Goal: Check status

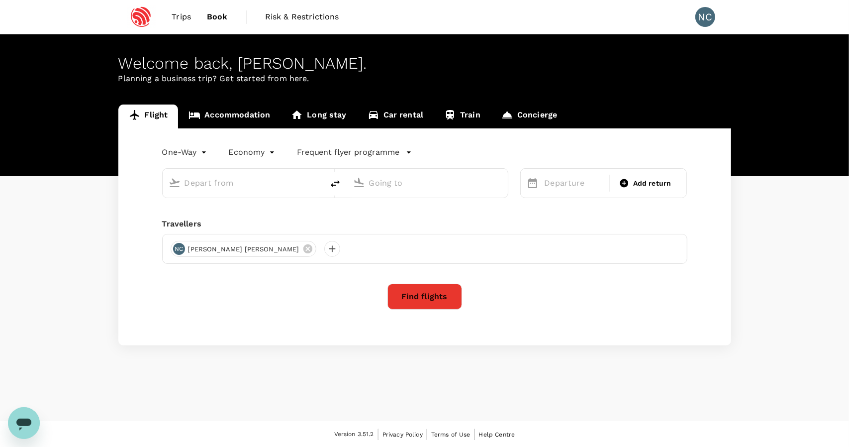
click at [188, 18] on span "Trips" at bounding box center [181, 17] width 19 height 12
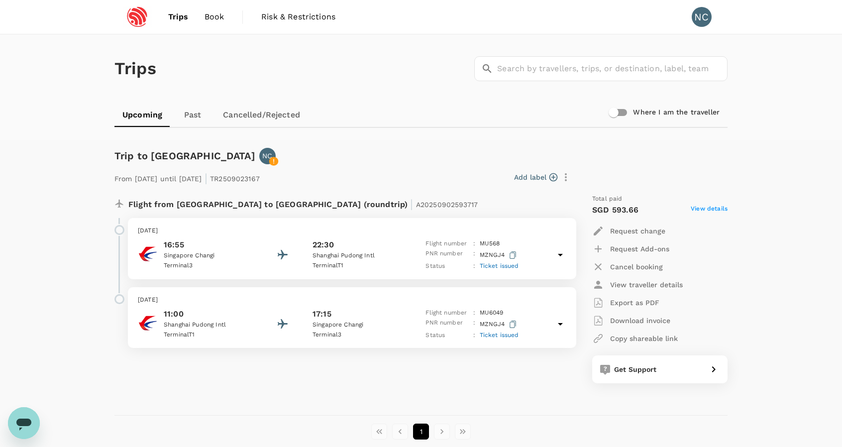
click at [513, 252] on icon "button" at bounding box center [513, 254] width 6 height 7
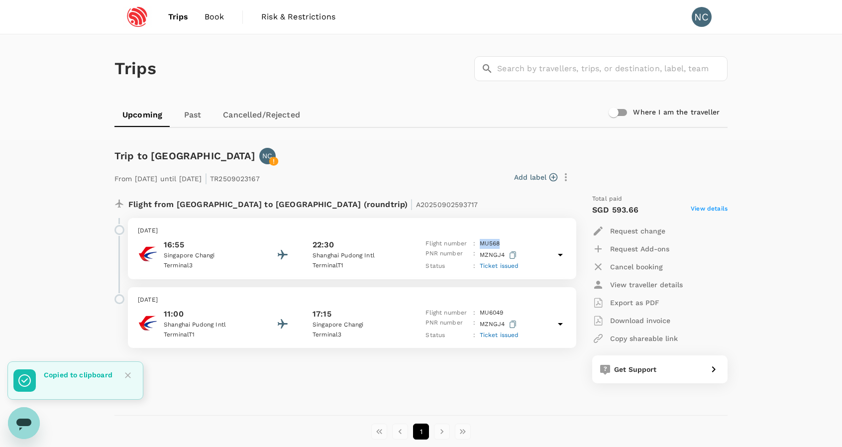
drag, startPoint x: 502, startPoint y: 241, endPoint x: 480, endPoint y: 243, distance: 21.9
click at [480, 243] on div "Flight number : MU 568" at bounding box center [471, 244] width 93 height 10
copy p "MU 568"
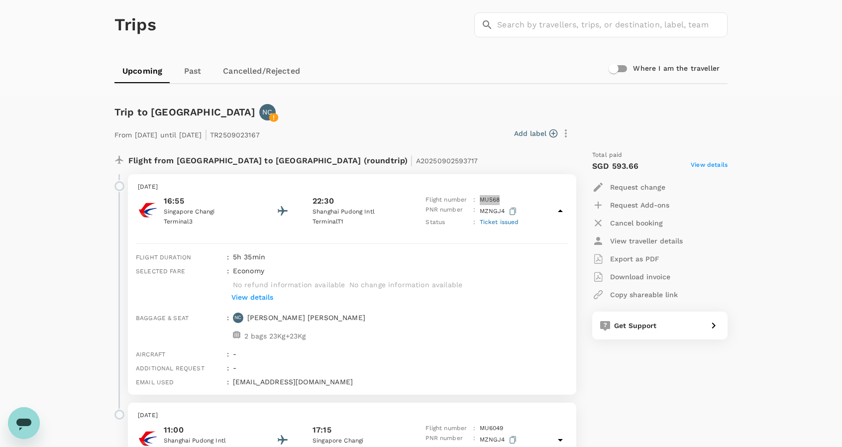
scroll to position [100, 0]
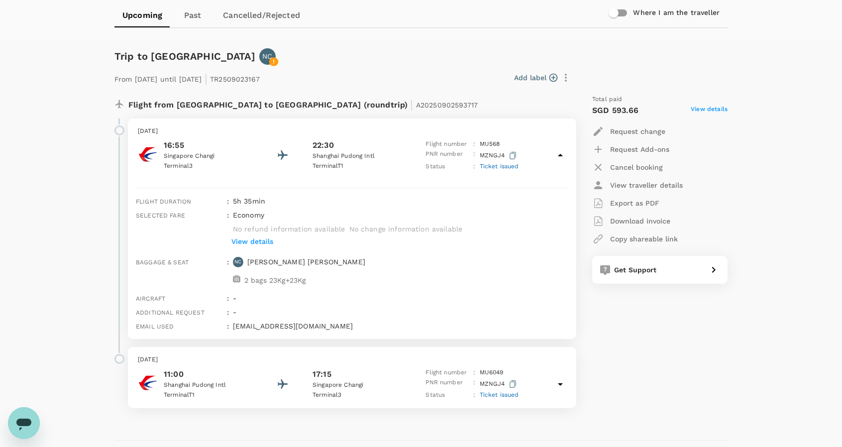
click at [501, 165] on span "Ticket issued" at bounding box center [499, 166] width 39 height 7
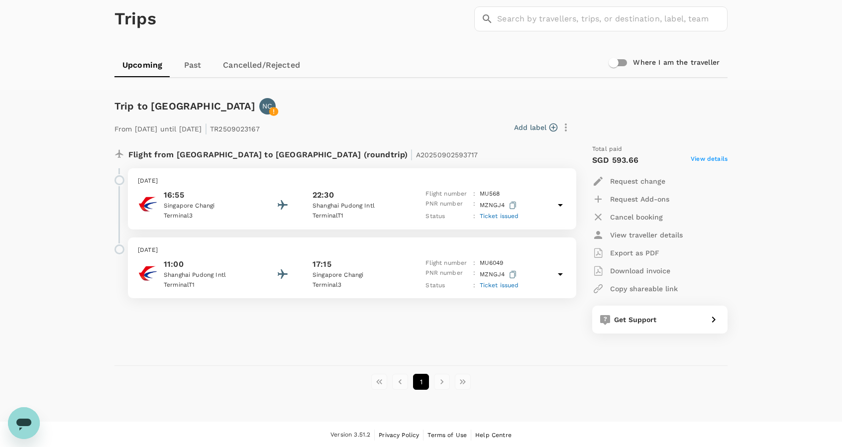
click at [496, 215] on span "Ticket issued" at bounding box center [499, 215] width 39 height 7
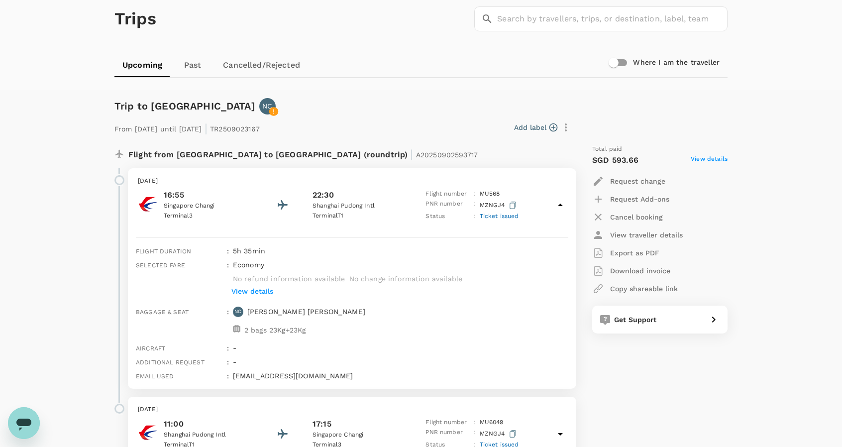
scroll to position [100, 0]
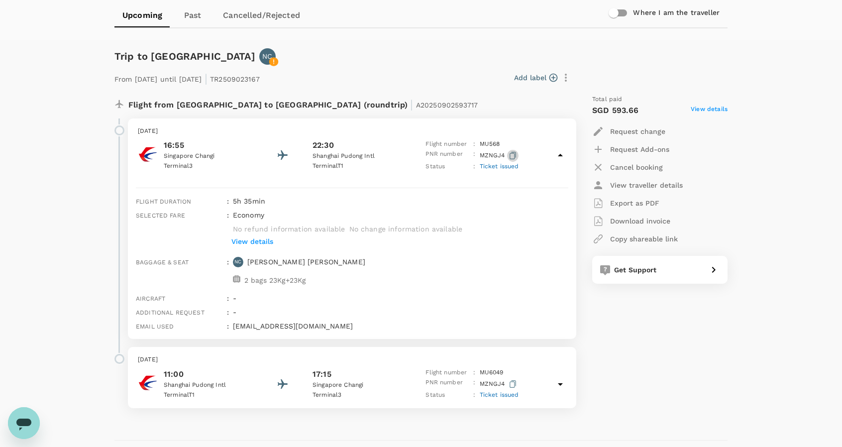
click at [512, 155] on icon "button" at bounding box center [513, 155] width 6 height 7
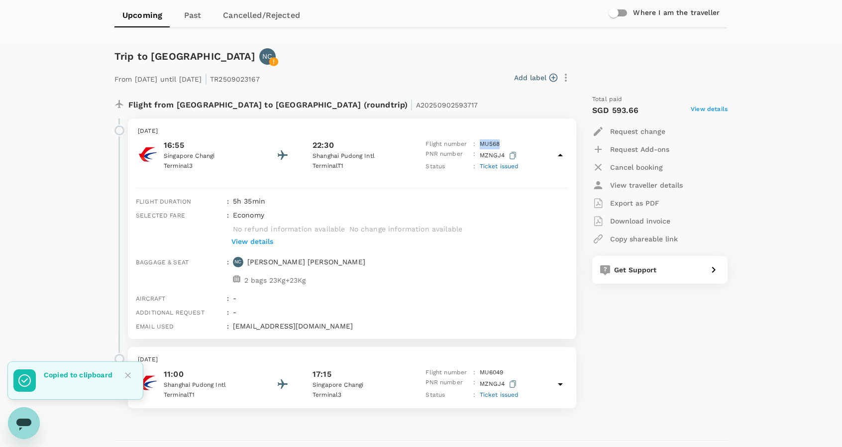
drag, startPoint x: 504, startPoint y: 146, endPoint x: 481, endPoint y: 147, distance: 22.9
click at [481, 147] on div "Flight number : MU 568" at bounding box center [471, 144] width 93 height 10
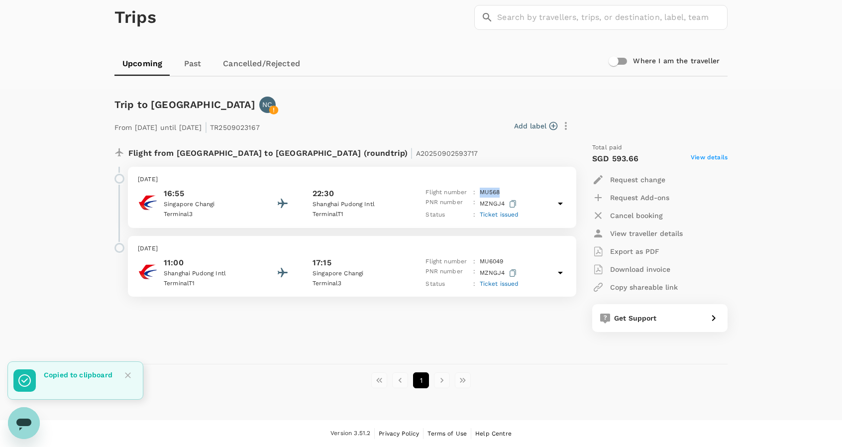
scroll to position [50, 0]
copy p "MU 568"
